Goal: Navigation & Orientation: Find specific page/section

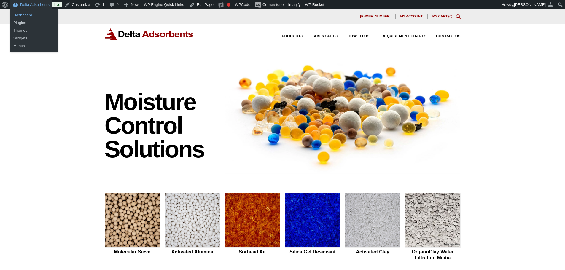
click at [25, 13] on link "Dashboard" at bounding box center [33, 15] width 47 height 8
click at [31, 16] on link "Dashboard" at bounding box center [33, 15] width 47 height 8
